Goal: Find specific page/section: Find specific page/section

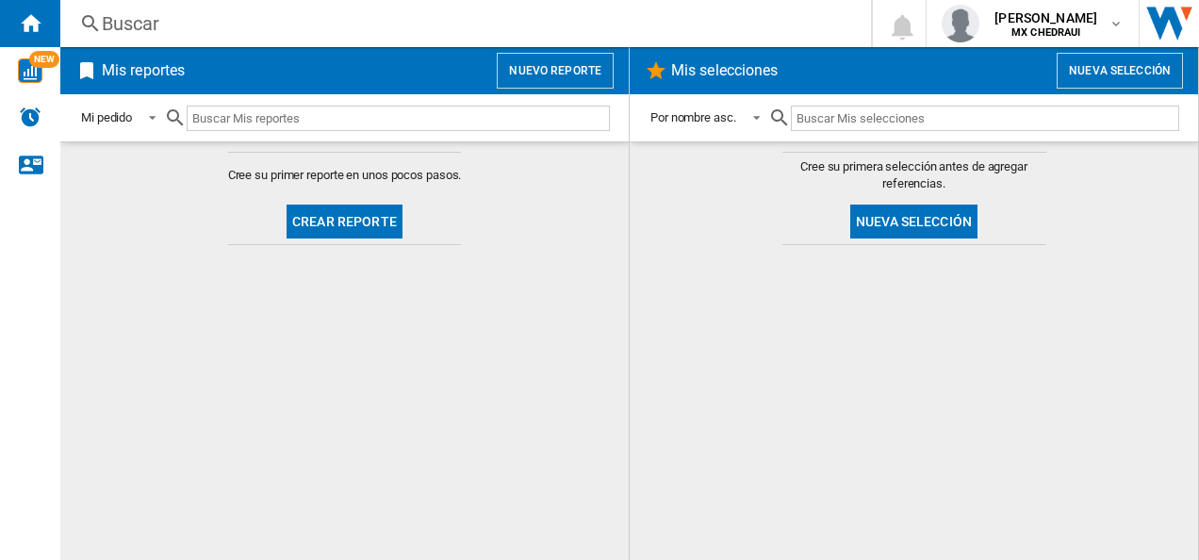
click at [886, 503] on div at bounding box center [913, 402] width 530 height 296
click at [24, 66] on img "WiseCard" at bounding box center [30, 70] width 24 height 24
click at [416, 356] on md-content "Cree su primer reporte en unos pocos pasos. Crear reporte" at bounding box center [344, 350] width 568 height 418
click at [113, 549] on md-content "Cree su primer reporte en unos pocos pasos. Crear reporte" at bounding box center [344, 350] width 568 height 418
